Goal: Transaction & Acquisition: Purchase product/service

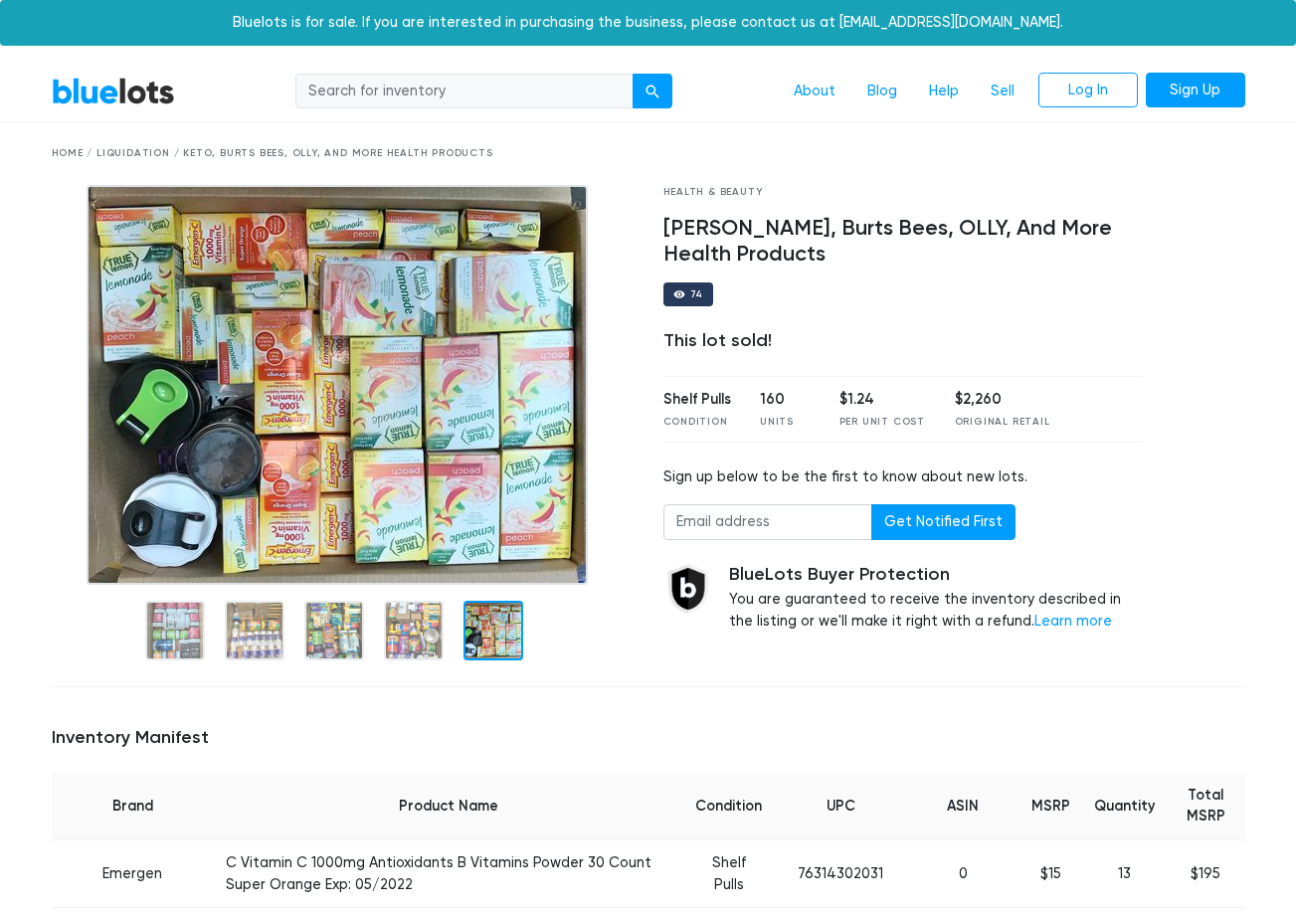
click at [725, 194] on div "Health & Beauty" at bounding box center [904, 192] width 481 height 15
click at [149, 150] on div "Home / Liquidation / Keto, Burts Bees, OLLY, And More Health Products" at bounding box center [649, 153] width 1194 height 15
click at [446, 88] on input "search" at bounding box center [464, 92] width 338 height 36
type input "health"
click at [633, 74] on button "submit" at bounding box center [653, 92] width 40 height 36
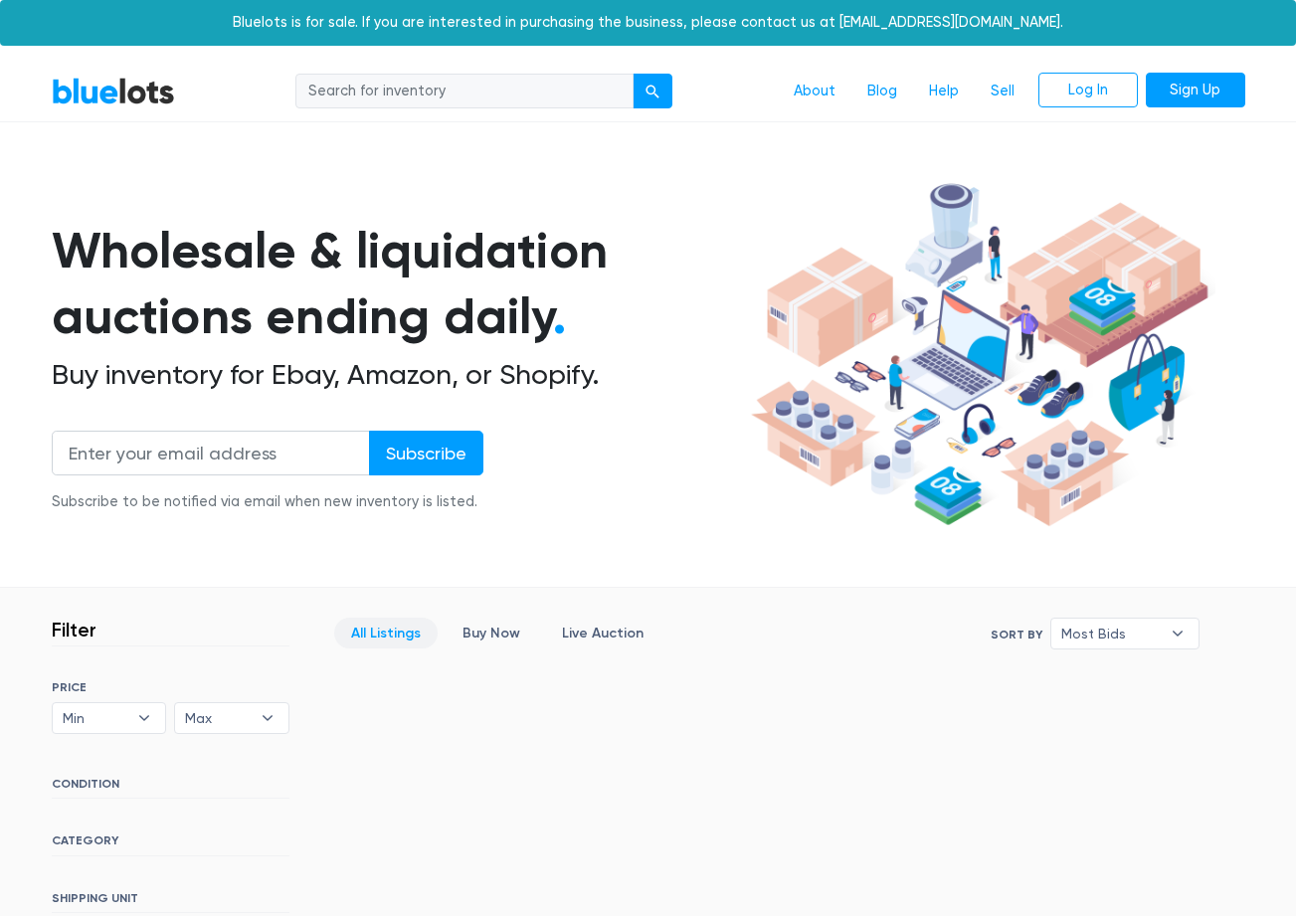
click at [369, 98] on input "search" at bounding box center [464, 92] width 338 height 36
type input "s"
click at [150, 94] on link "BlueLots" at bounding box center [113, 91] width 123 height 29
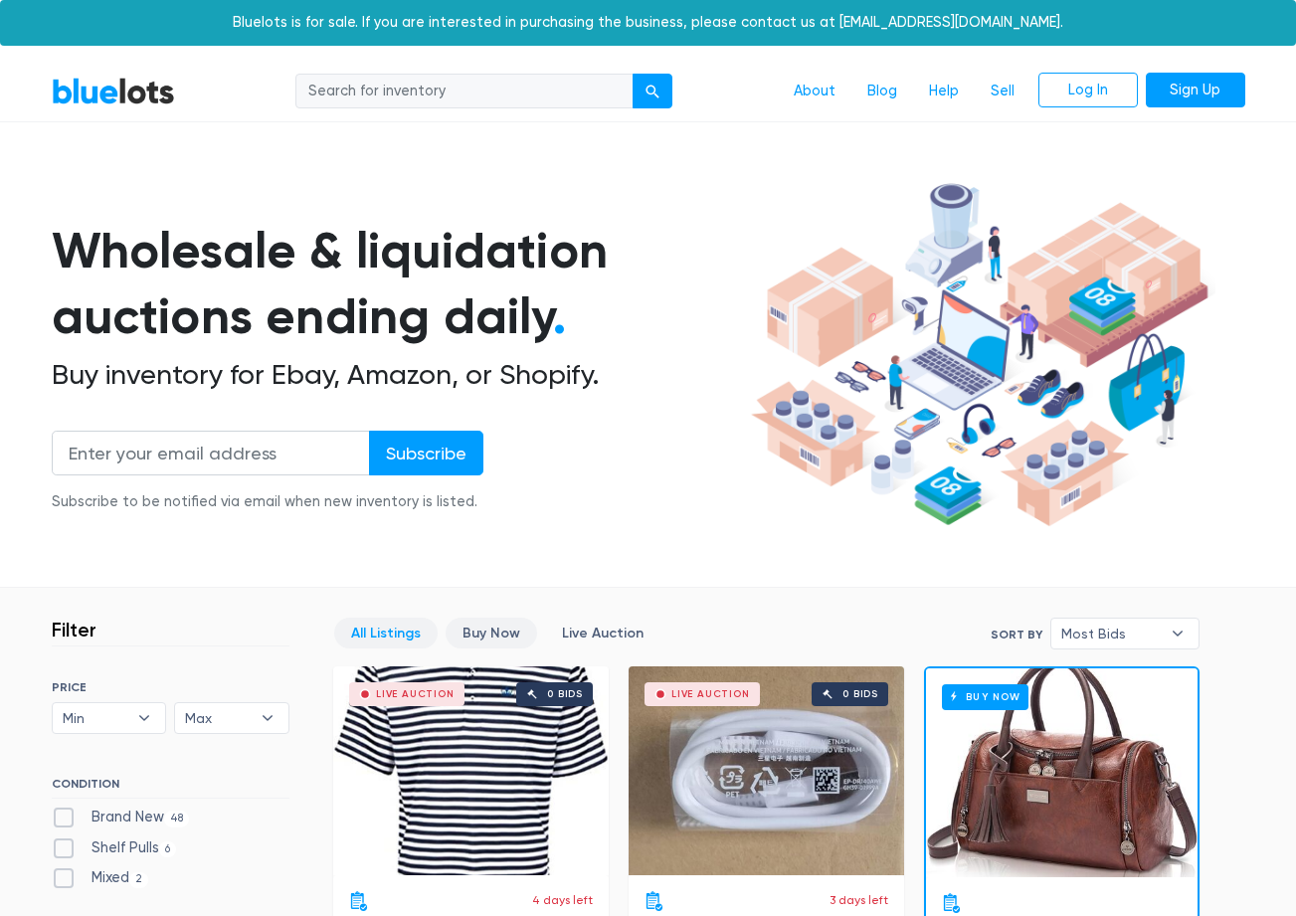
click at [504, 624] on link "Buy Now" at bounding box center [492, 633] width 92 height 31
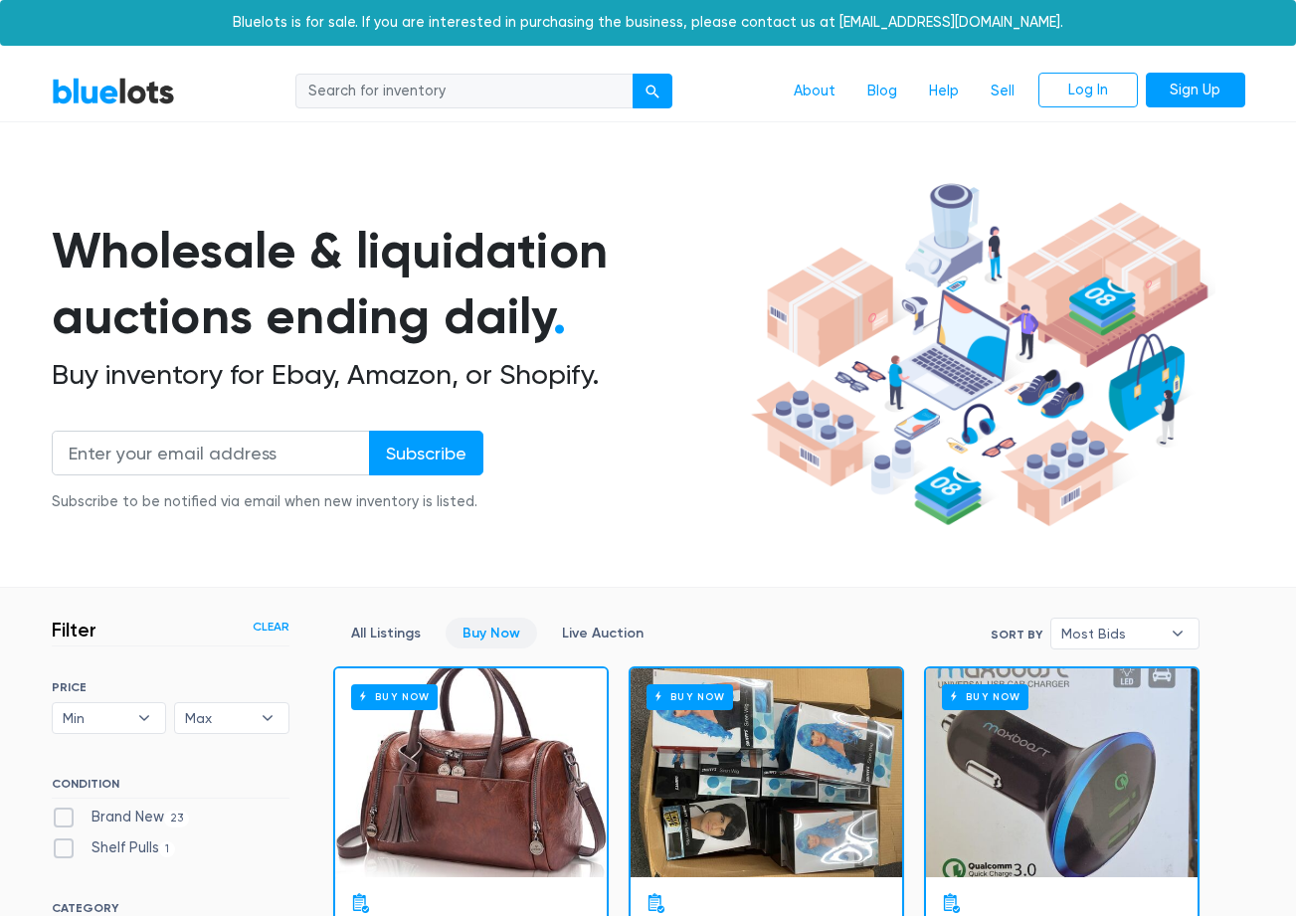
scroll to position [535, 0]
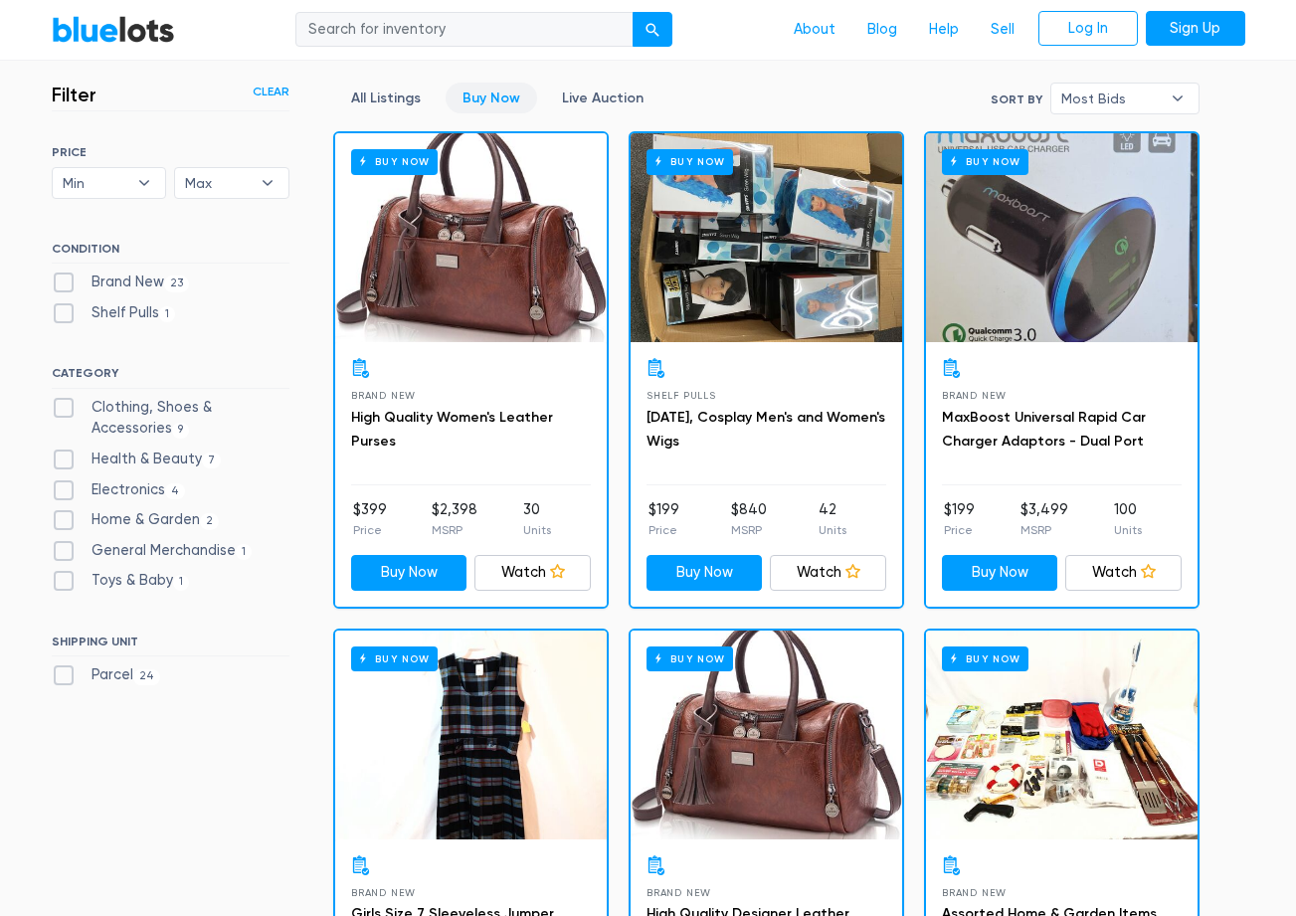
click at [176, 460] on label "Health & Beauty 7" at bounding box center [137, 460] width 170 height 22
click at [65, 460] on Beauty"] "Health & Beauty 7" at bounding box center [58, 455] width 13 height 13
checkbox Beauty"] "true"
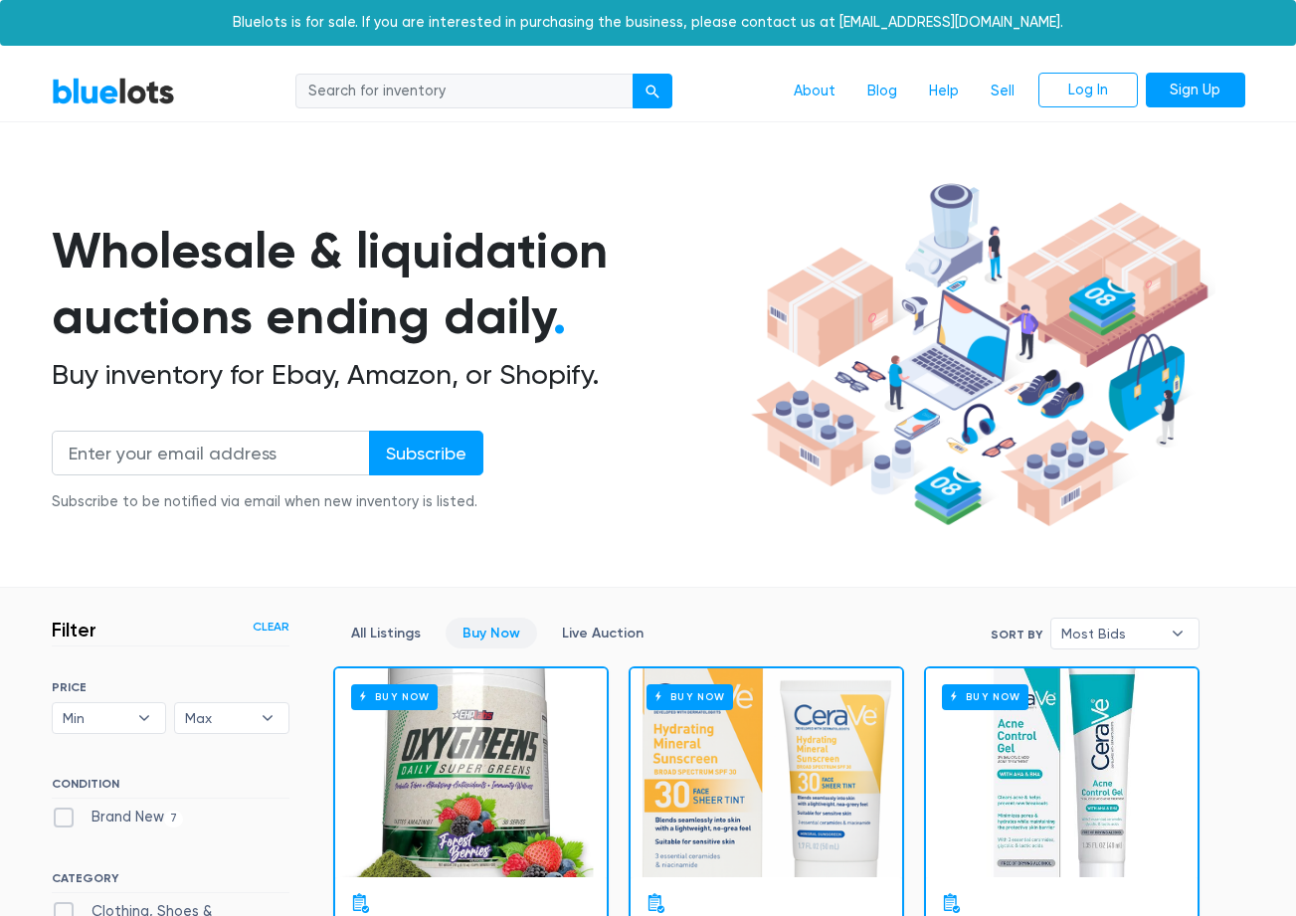
click at [486, 762] on div "Buy Now" at bounding box center [471, 773] width 272 height 209
